Goal: Task Accomplishment & Management: Use online tool/utility

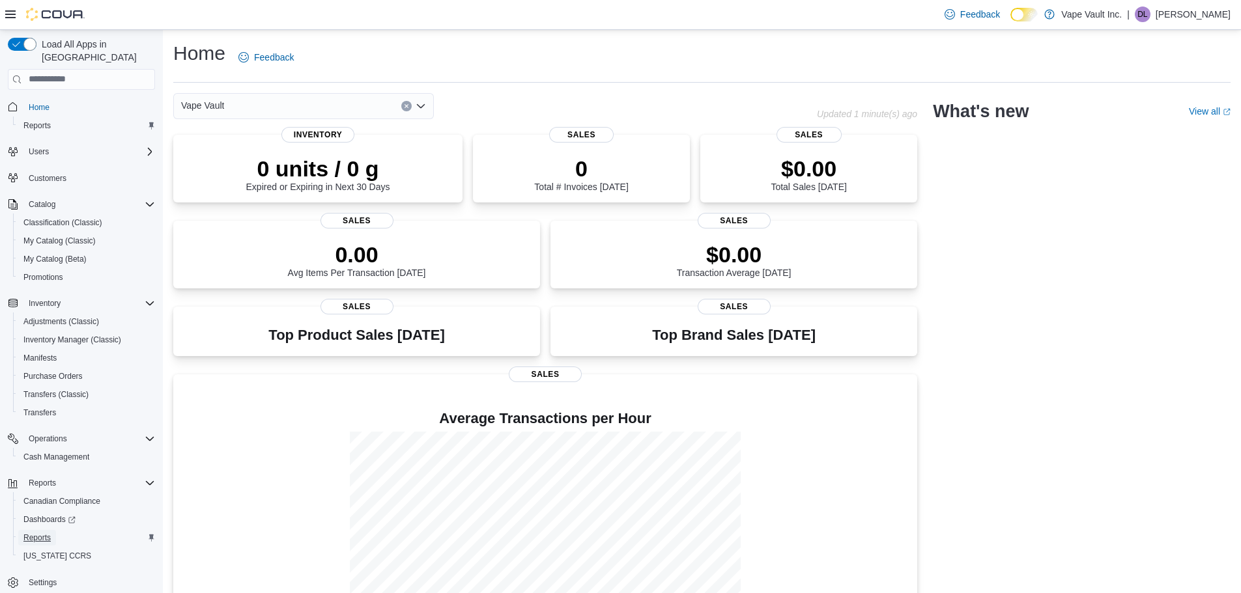
click at [31, 533] on span "Reports" at bounding box center [36, 538] width 27 height 10
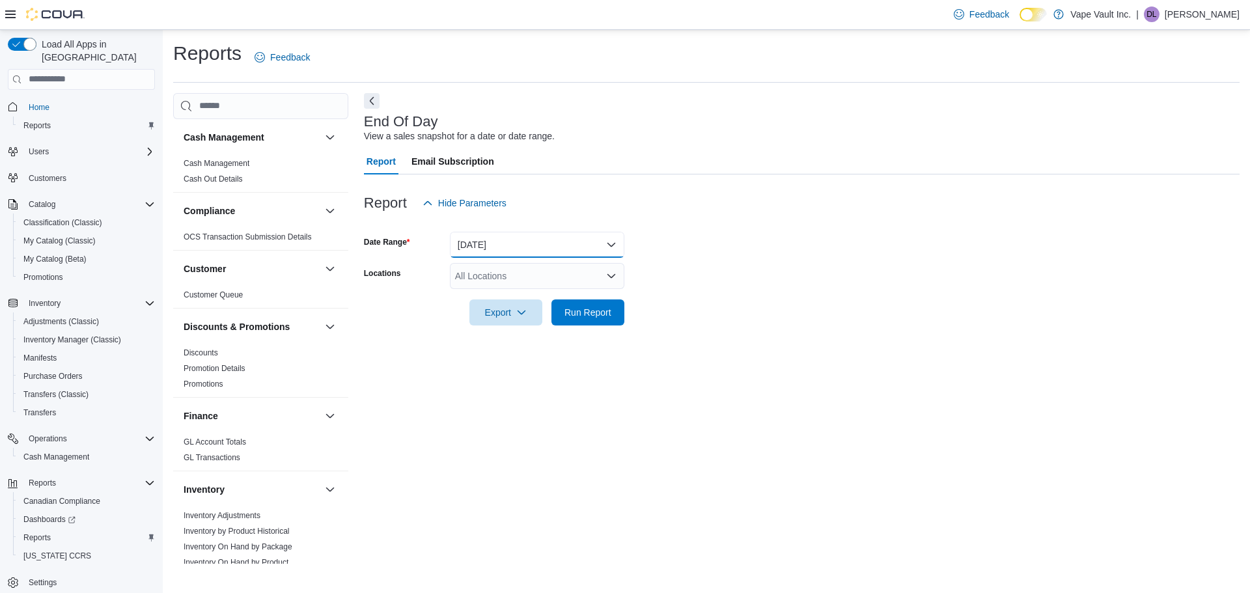
click at [494, 245] on button "Today" at bounding box center [537, 245] width 175 height 26
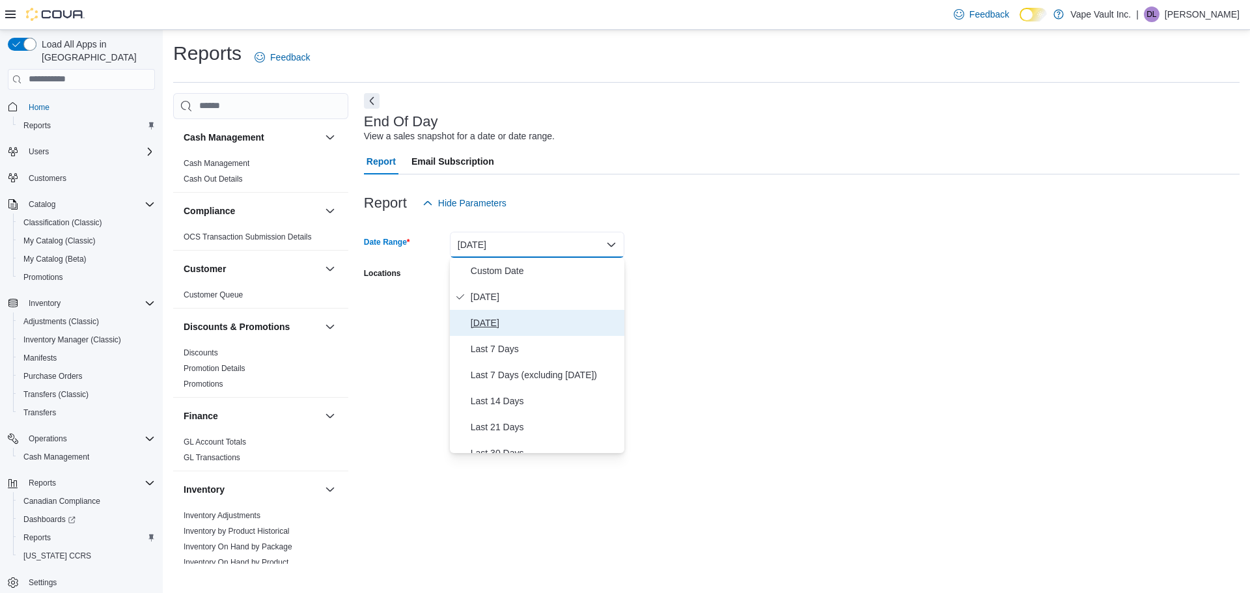
click at [510, 314] on button "Yesterday" at bounding box center [537, 323] width 175 height 26
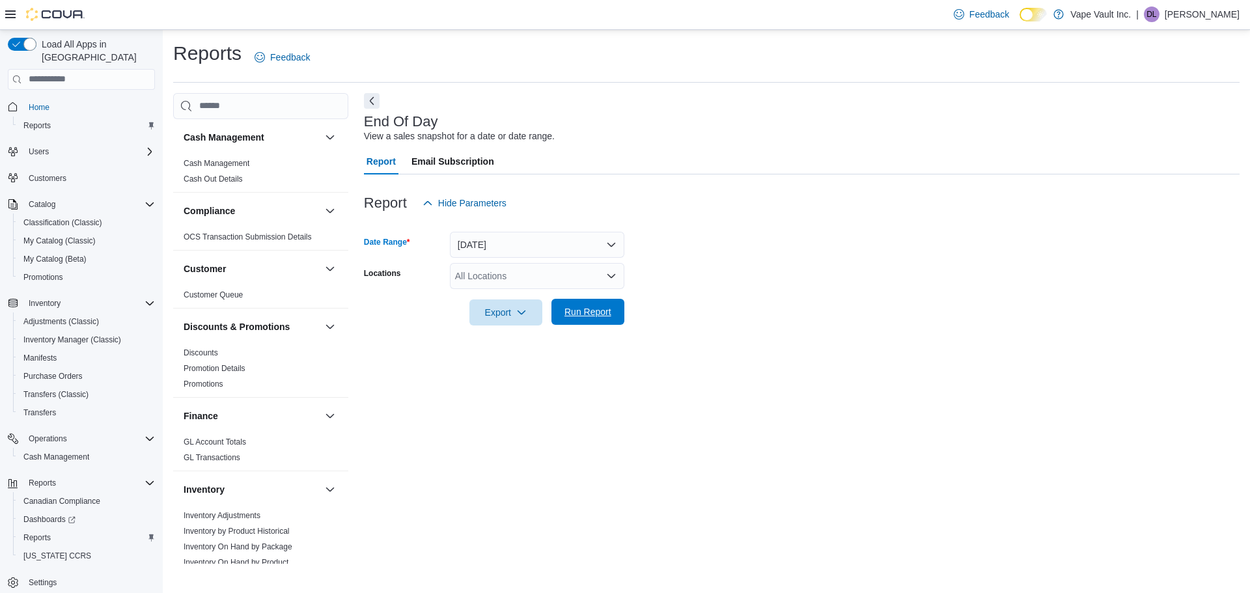
click at [603, 315] on span "Run Report" at bounding box center [588, 311] width 47 height 13
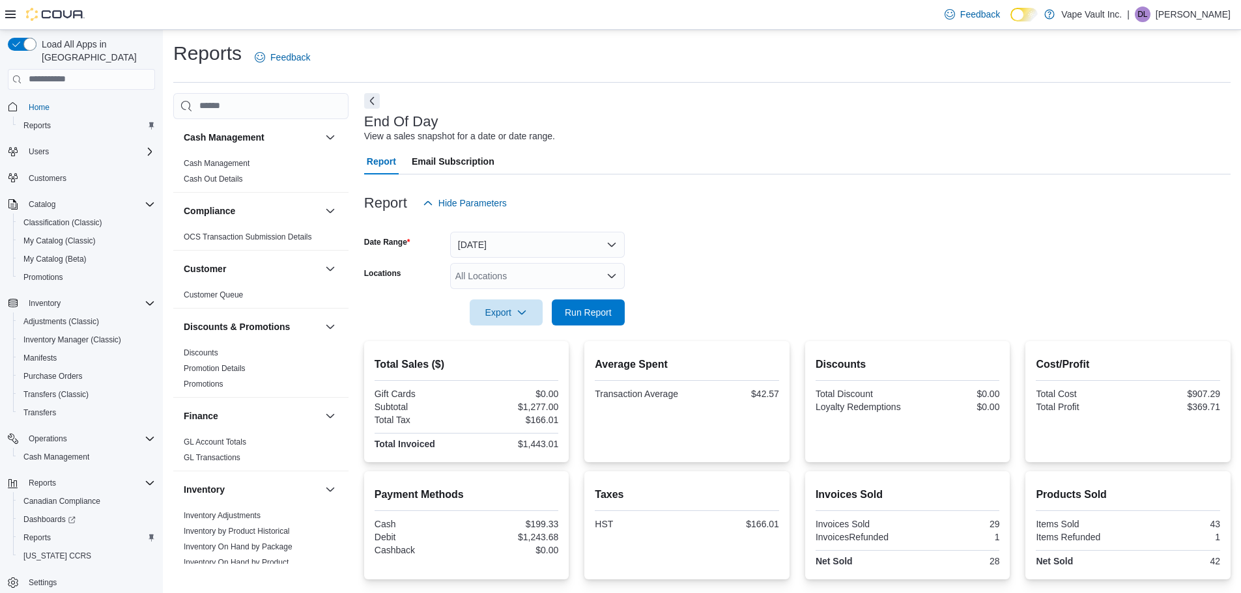
click at [1153, 275] on form "Date Range Yesterday Locations All Locations Export Run Report" at bounding box center [797, 270] width 866 height 109
click at [1195, 10] on p "[PERSON_NAME]" at bounding box center [1192, 15] width 75 height 16
click at [1151, 124] on span "Sign Out" at bounding box center [1146, 126] width 35 height 13
